Goal: Task Accomplishment & Management: Manage account settings

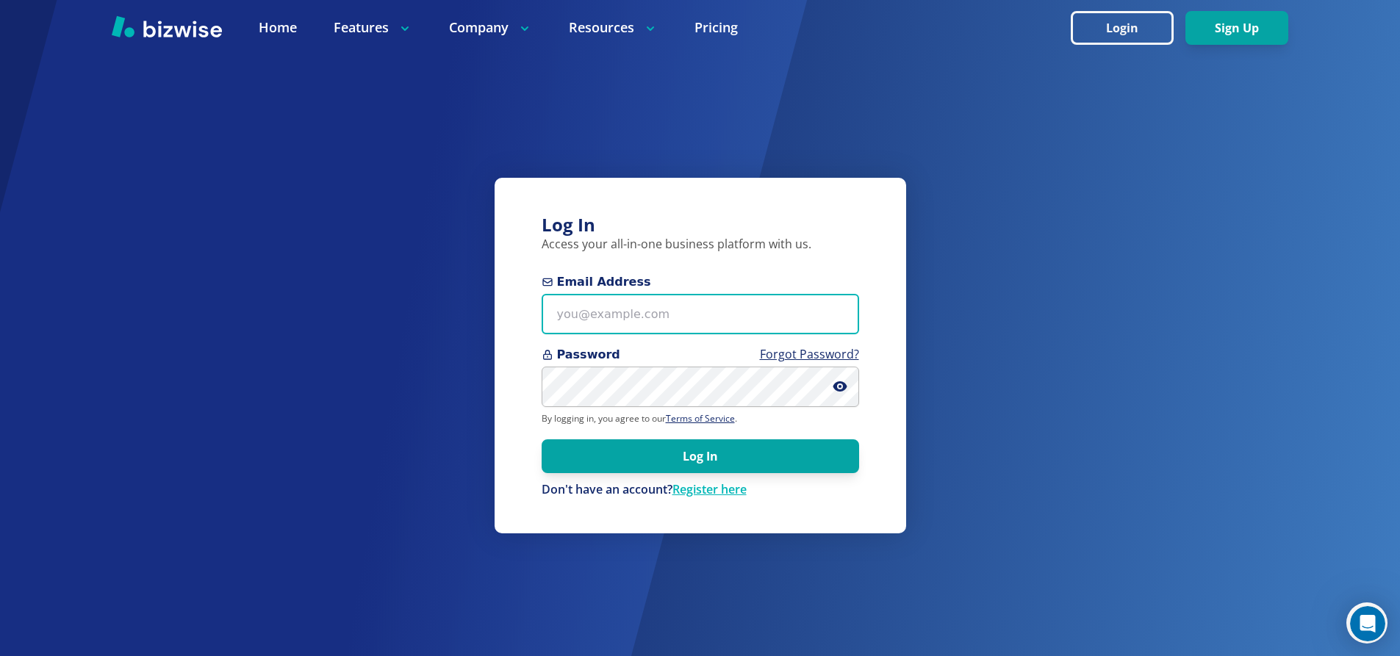
click at [659, 318] on input "Email Address" at bounding box center [701, 314] width 318 height 40
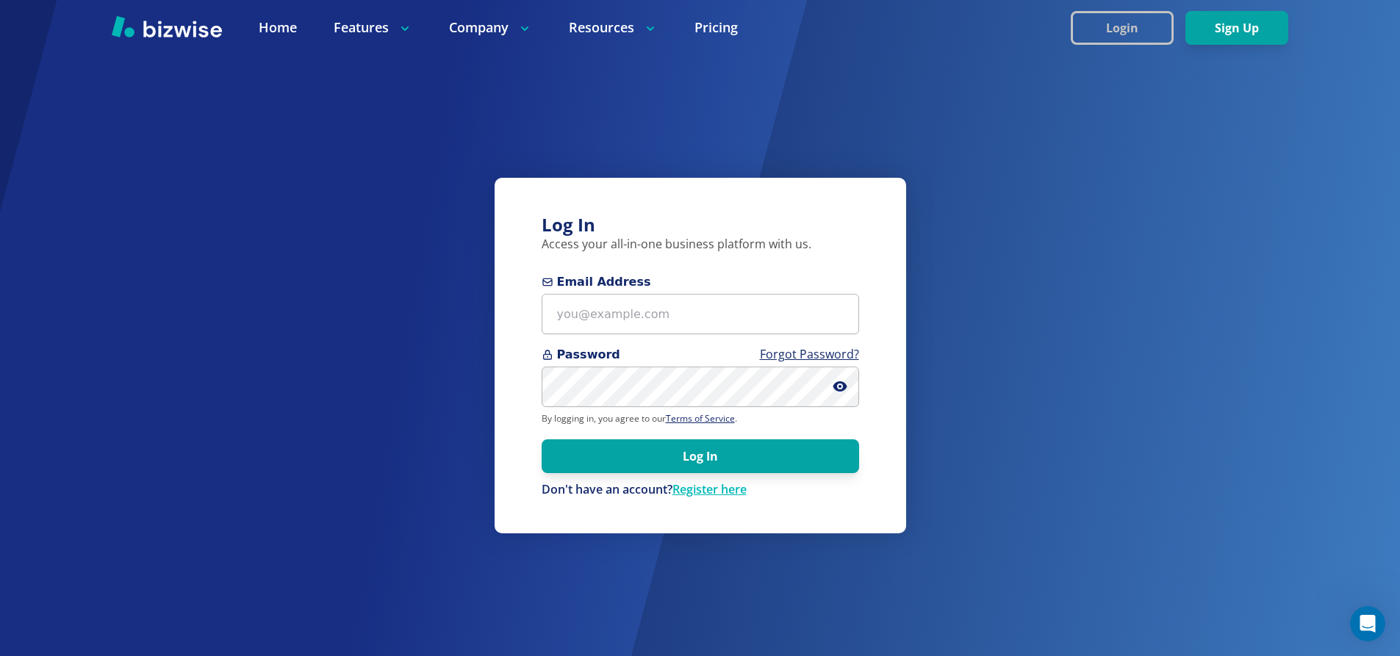
click at [1123, 38] on button "Login" at bounding box center [1122, 28] width 103 height 34
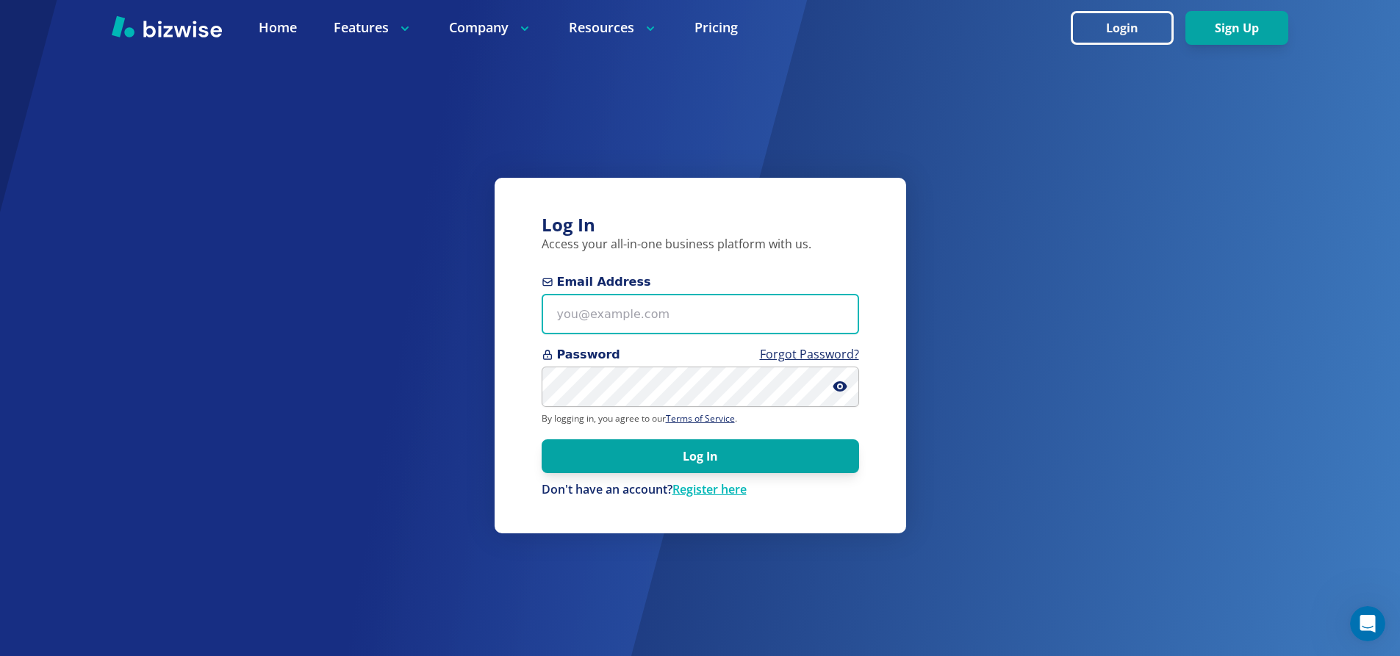
click at [700, 315] on input "Email Address" at bounding box center [701, 314] width 318 height 40
type input "[EMAIL_ADDRESS][DOMAIN_NAME]"
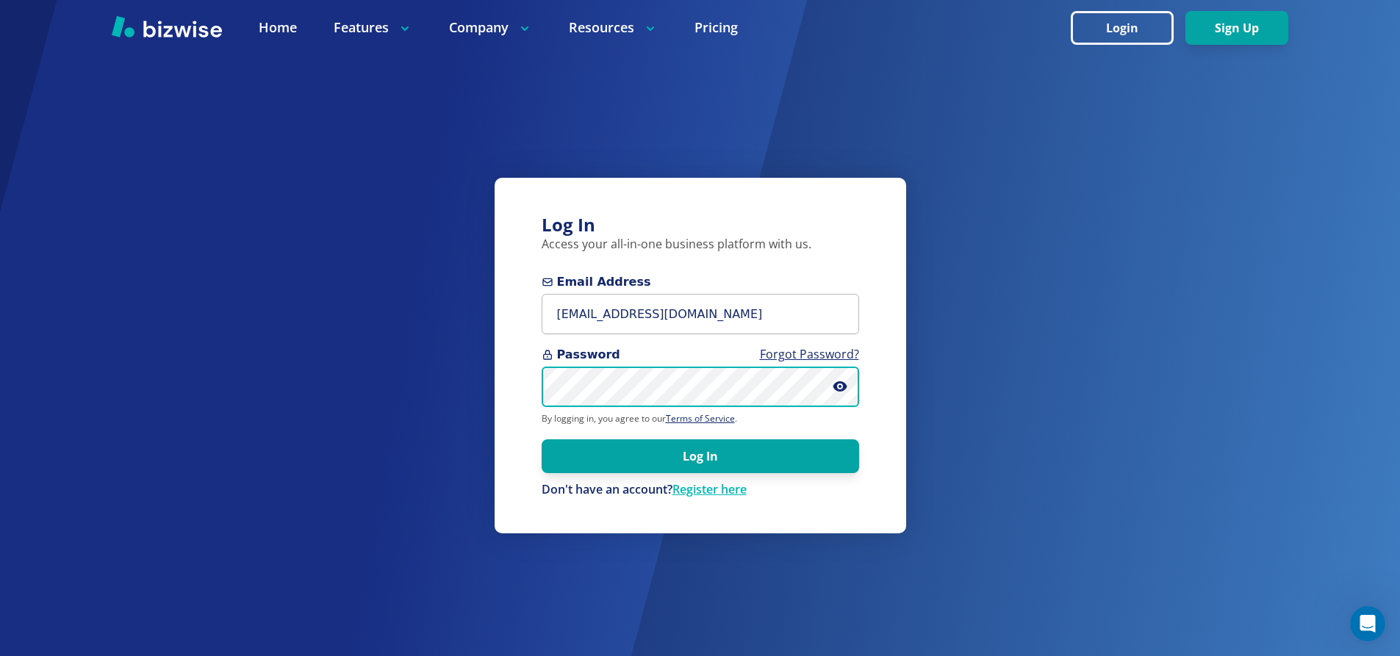
click at [542, 440] on button "Log In" at bounding box center [701, 457] width 318 height 34
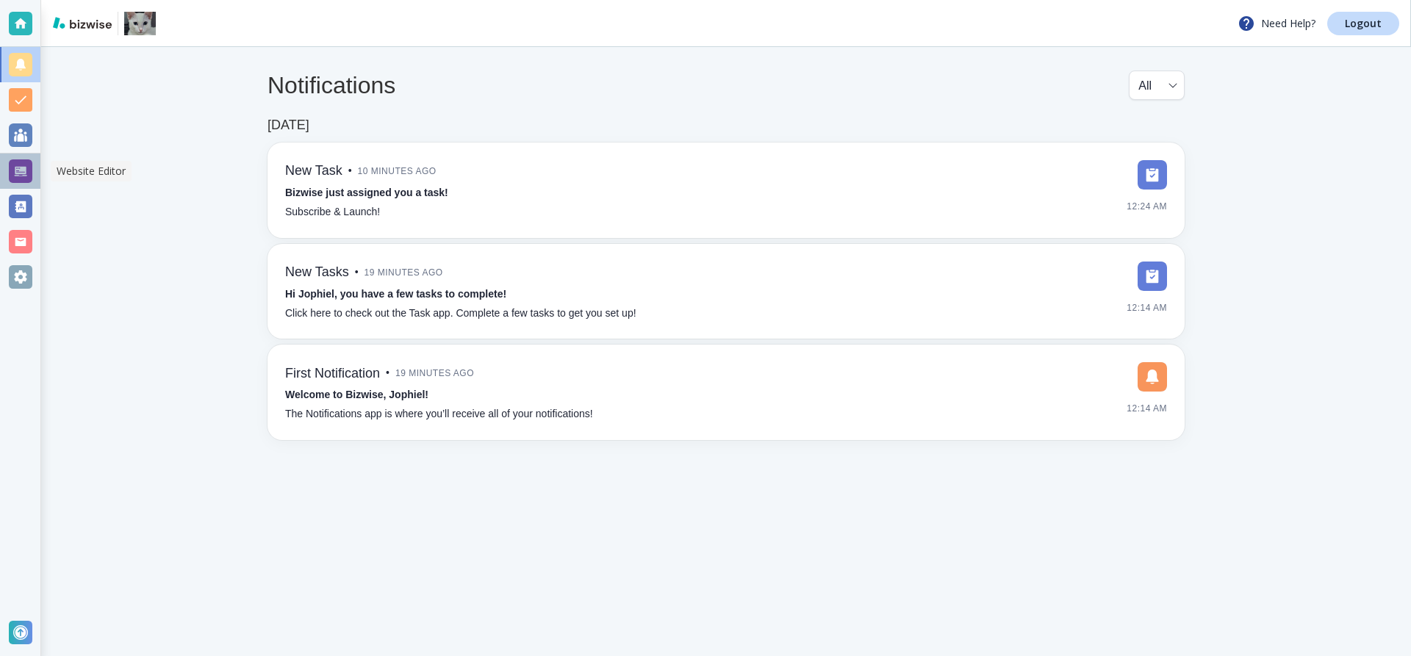
click at [11, 165] on div at bounding box center [21, 171] width 24 height 24
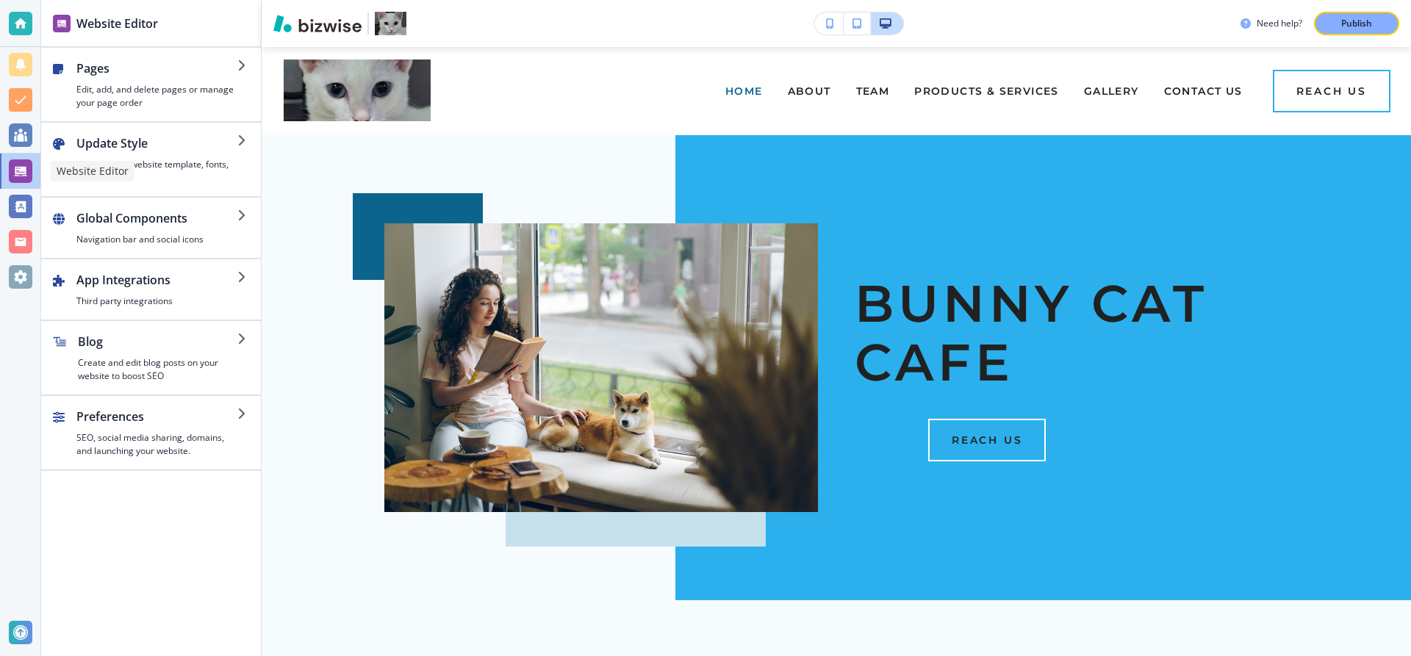
drag, startPoint x: 16, startPoint y: 169, endPoint x: 295, endPoint y: 381, distance: 350.4
